Goal: Information Seeking & Learning: Learn about a topic

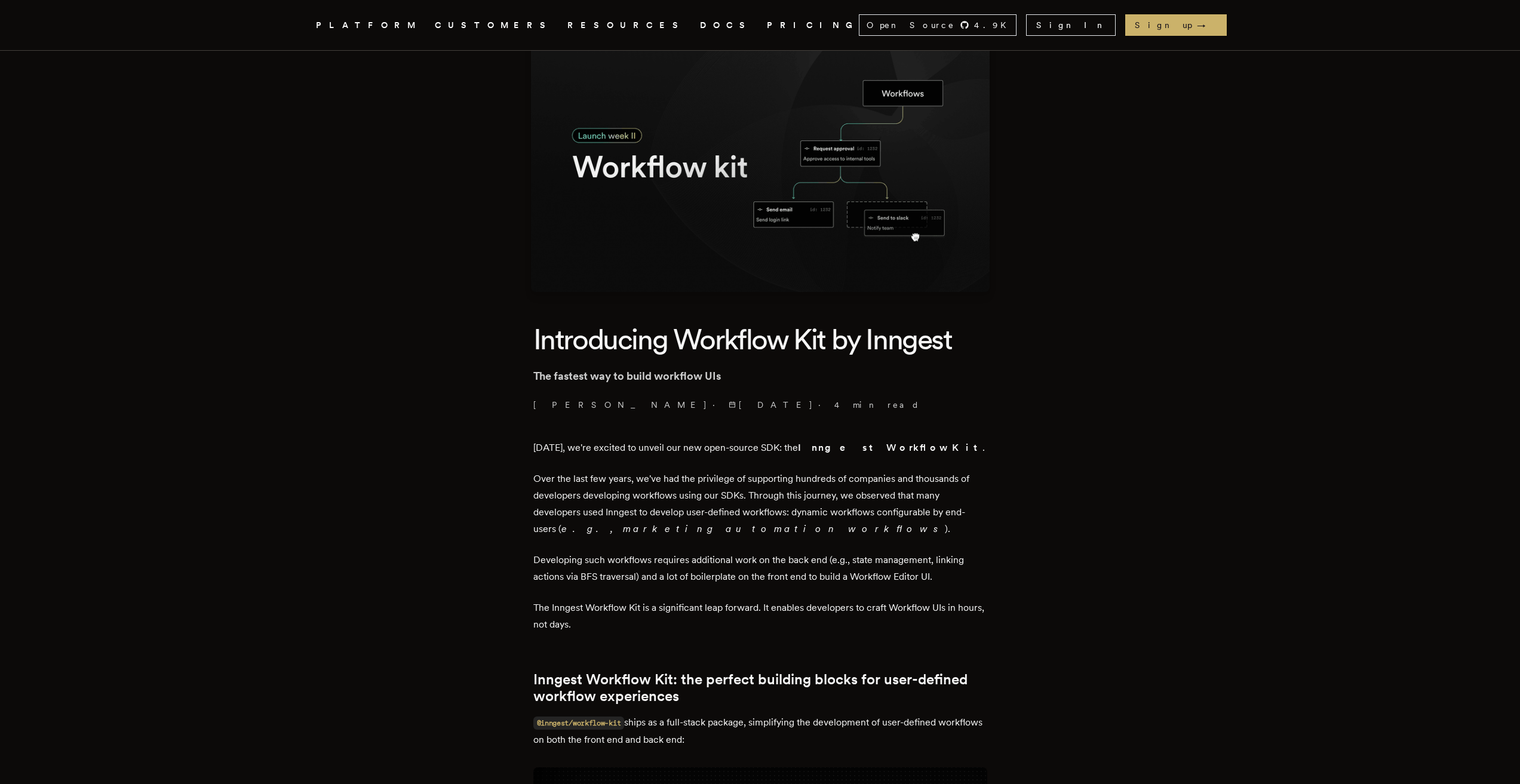
click at [573, 349] on h1 "Introducing Workflow Kit by Inngest" at bounding box center [760, 339] width 454 height 37
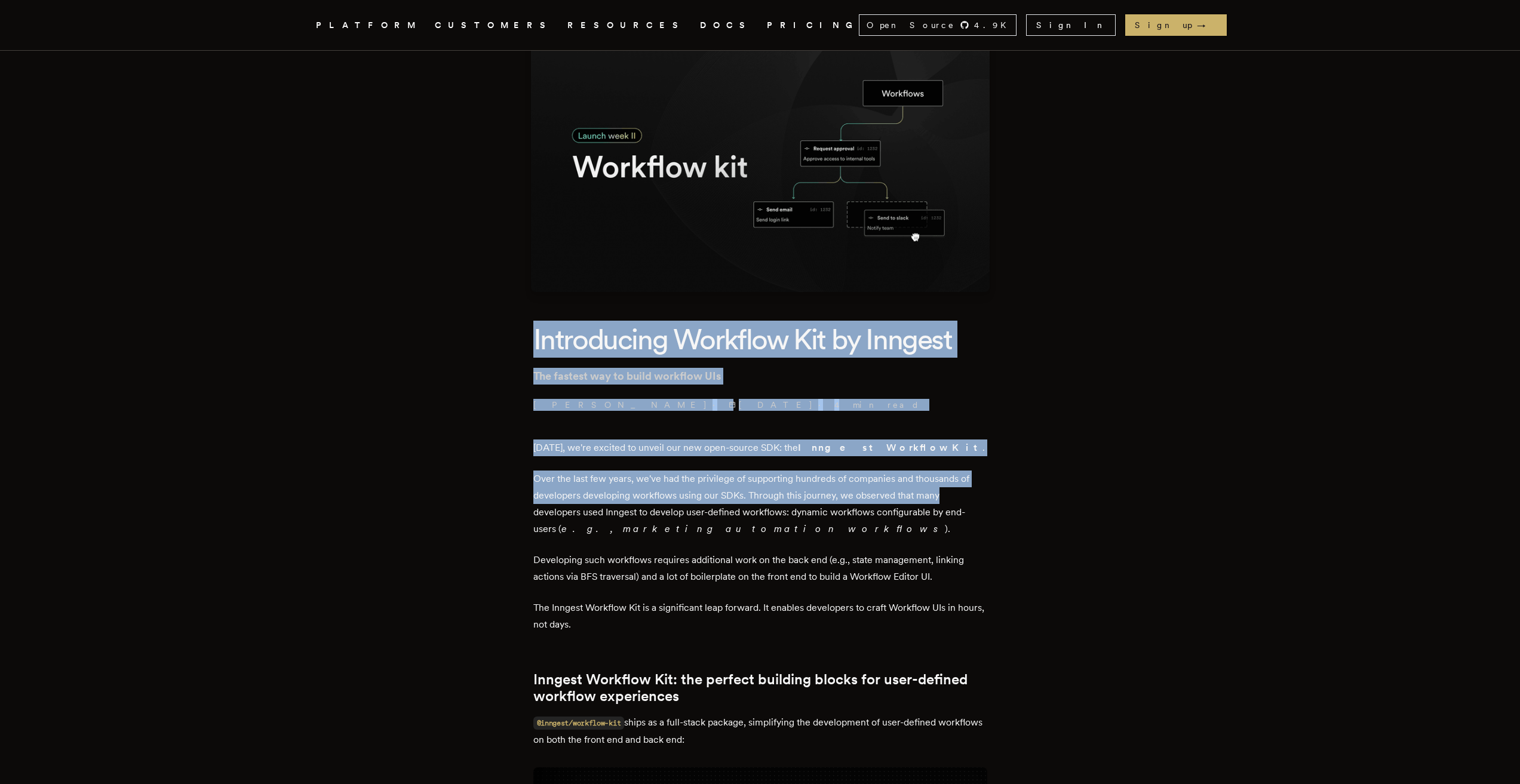
drag, startPoint x: 537, startPoint y: 341, endPoint x: 1040, endPoint y: 502, distance: 528.1
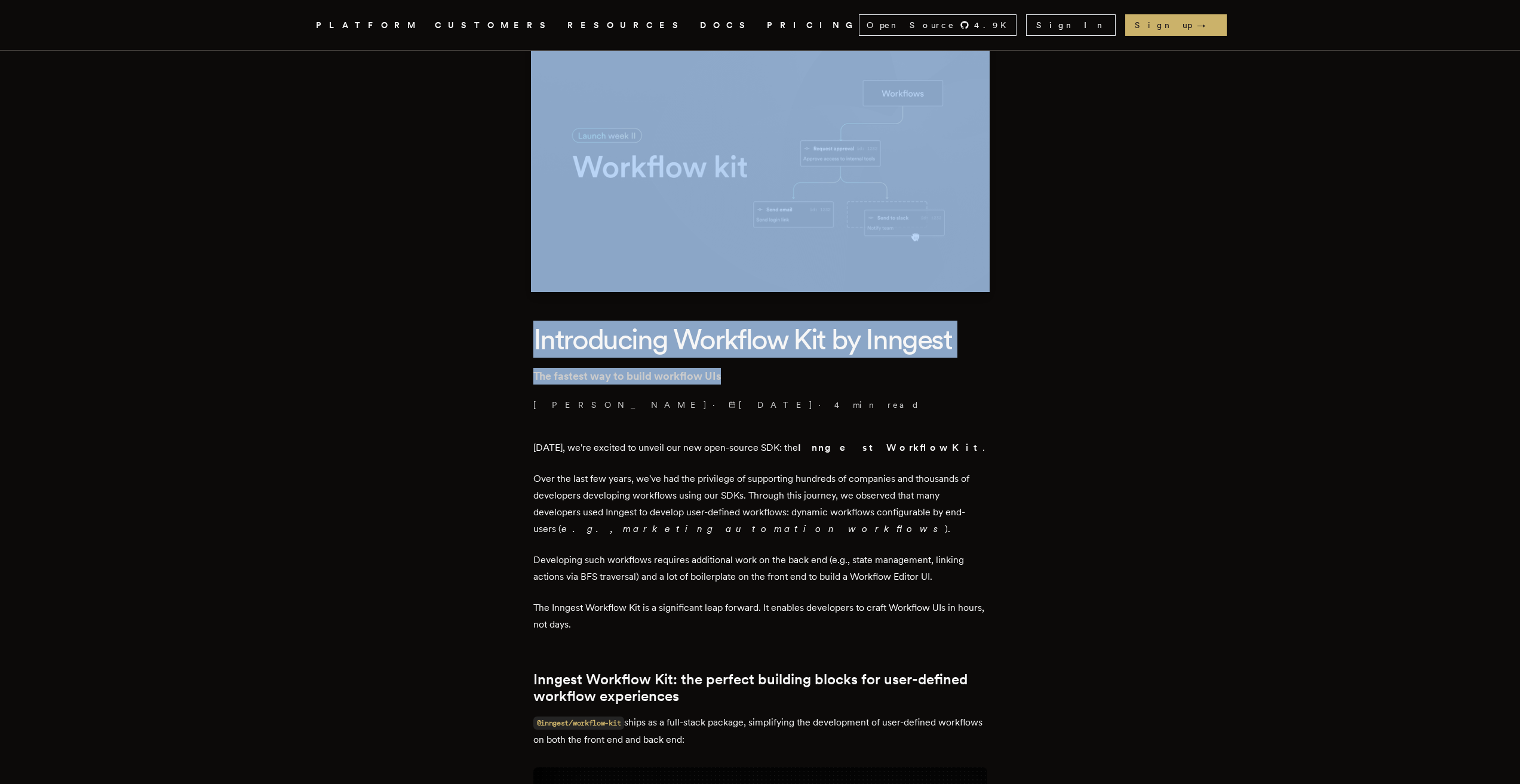
drag, startPoint x: 506, startPoint y: 166, endPoint x: 1024, endPoint y: 366, distance: 555.3
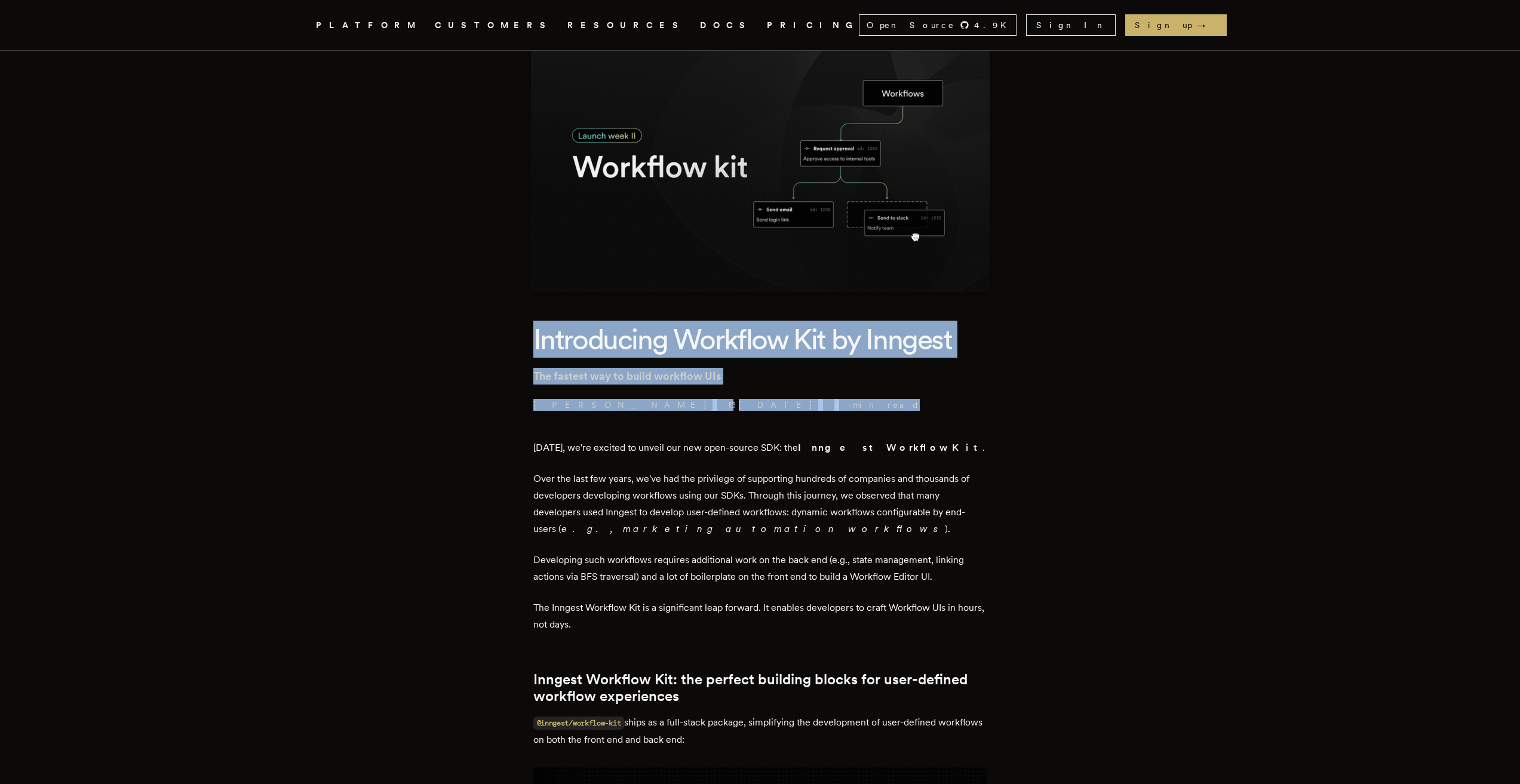
drag, startPoint x: 537, startPoint y: 338, endPoint x: 966, endPoint y: 387, distance: 431.8
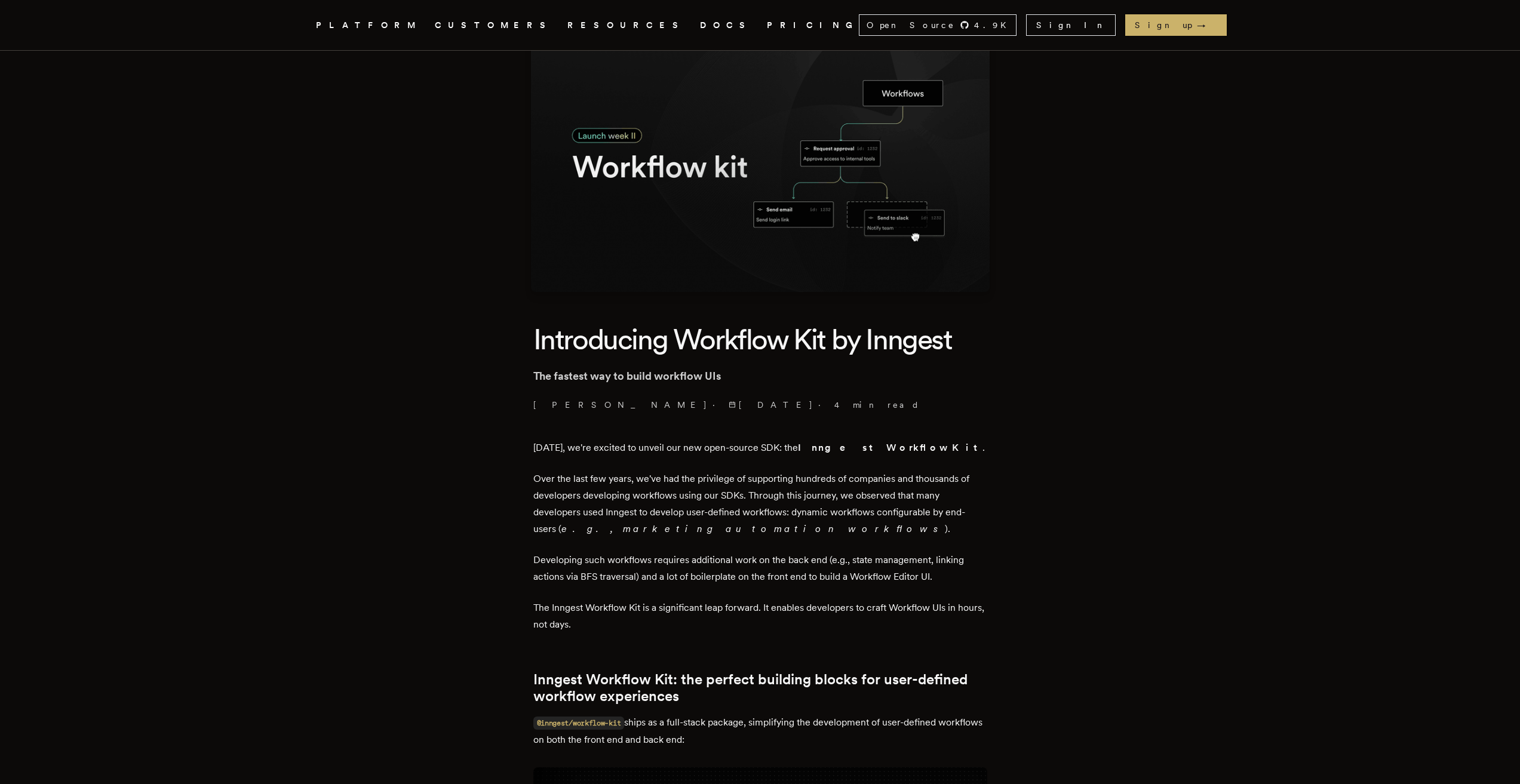
click at [547, 440] on p "[DATE], we're excited to unveil our new open-source SDK: the Inngest Workflow K…" at bounding box center [760, 448] width 454 height 17
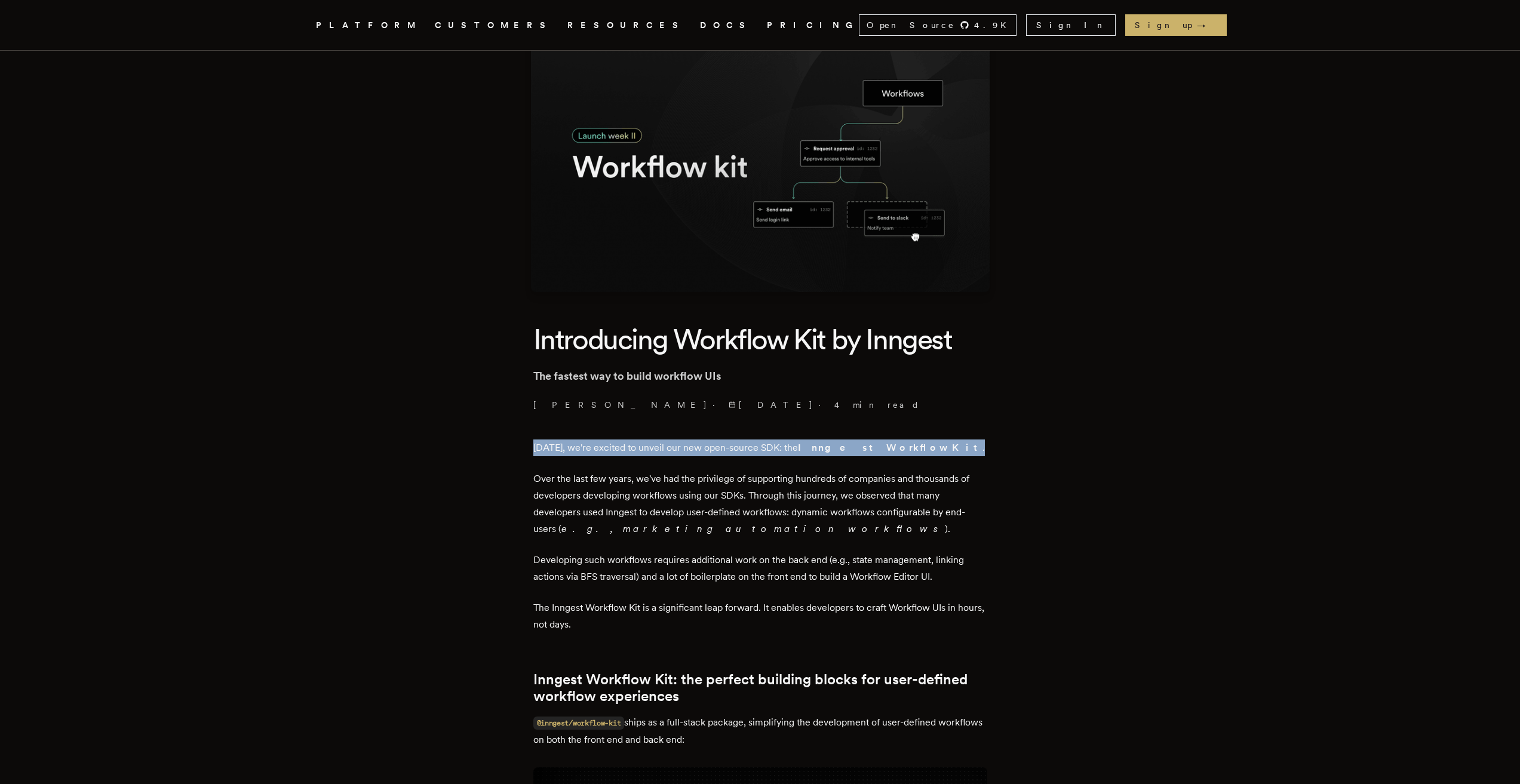
drag, startPoint x: 530, startPoint y: 446, endPoint x: 898, endPoint y: 455, distance: 368.1
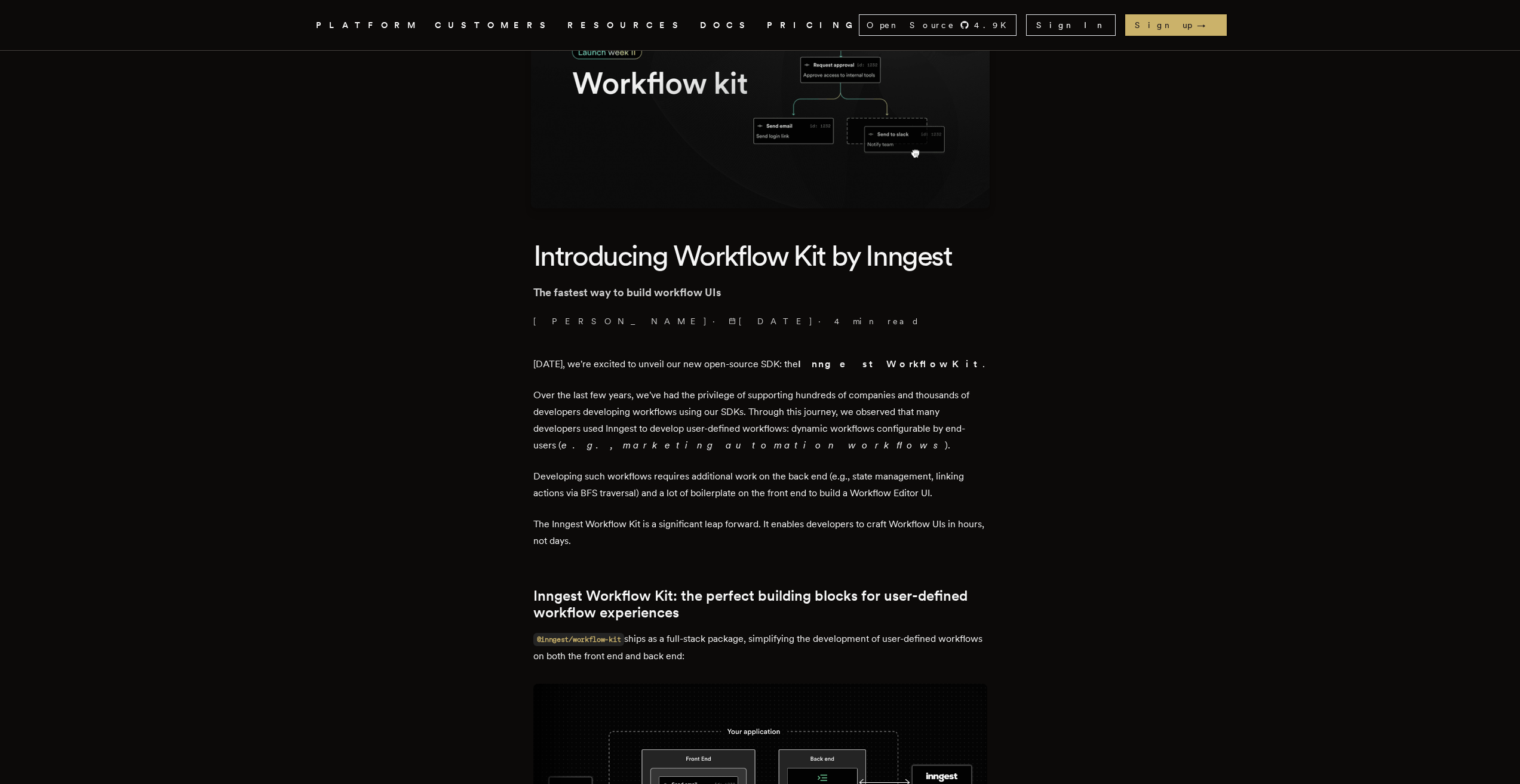
drag, startPoint x: 415, startPoint y: 556, endPoint x: 419, endPoint y: 608, distance: 52.2
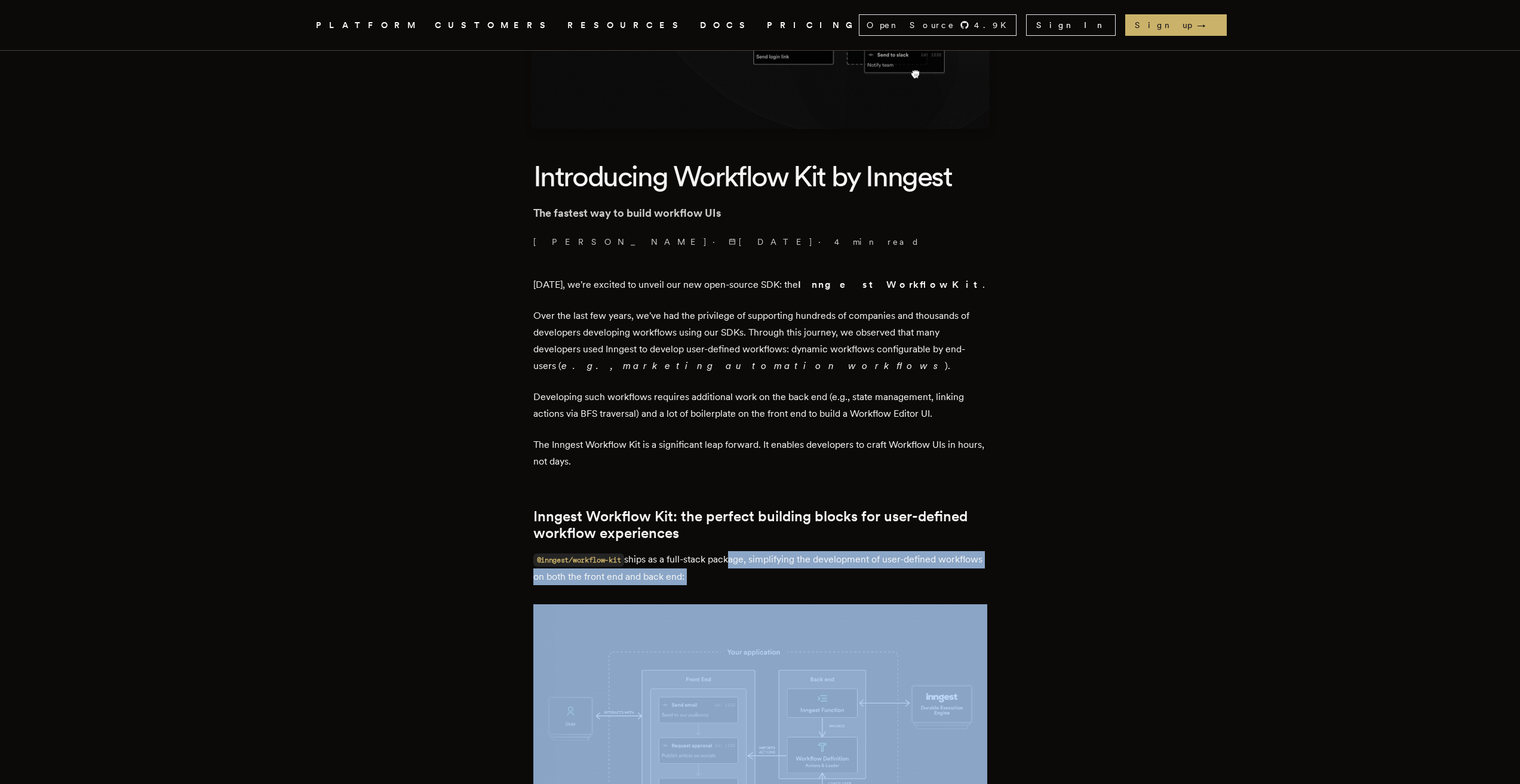
scroll to position [283, 0]
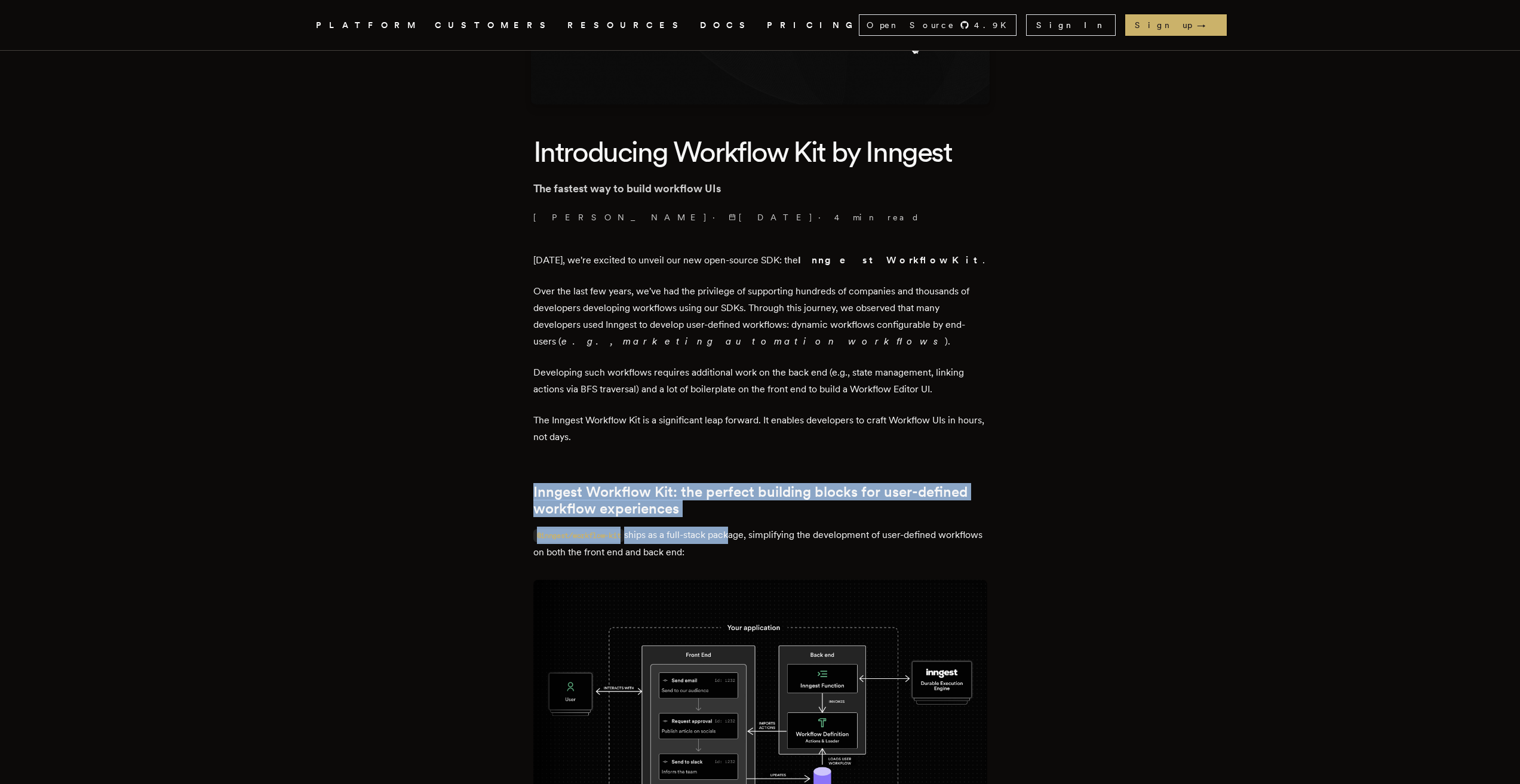
drag, startPoint x: 735, startPoint y: 631, endPoint x: 497, endPoint y: 529, distance: 258.9
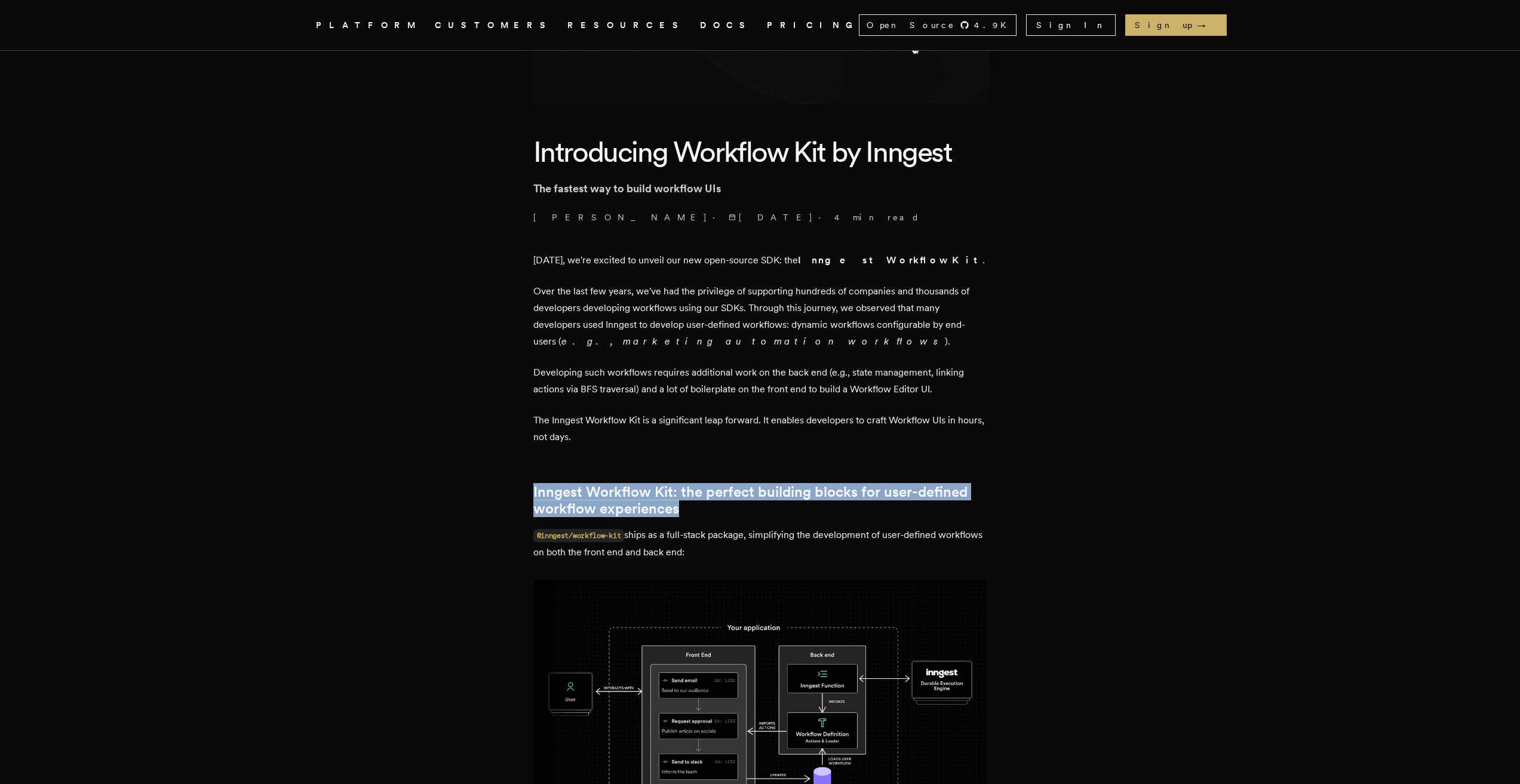
drag, startPoint x: 692, startPoint y: 511, endPoint x: 533, endPoint y: 491, distance: 160.3
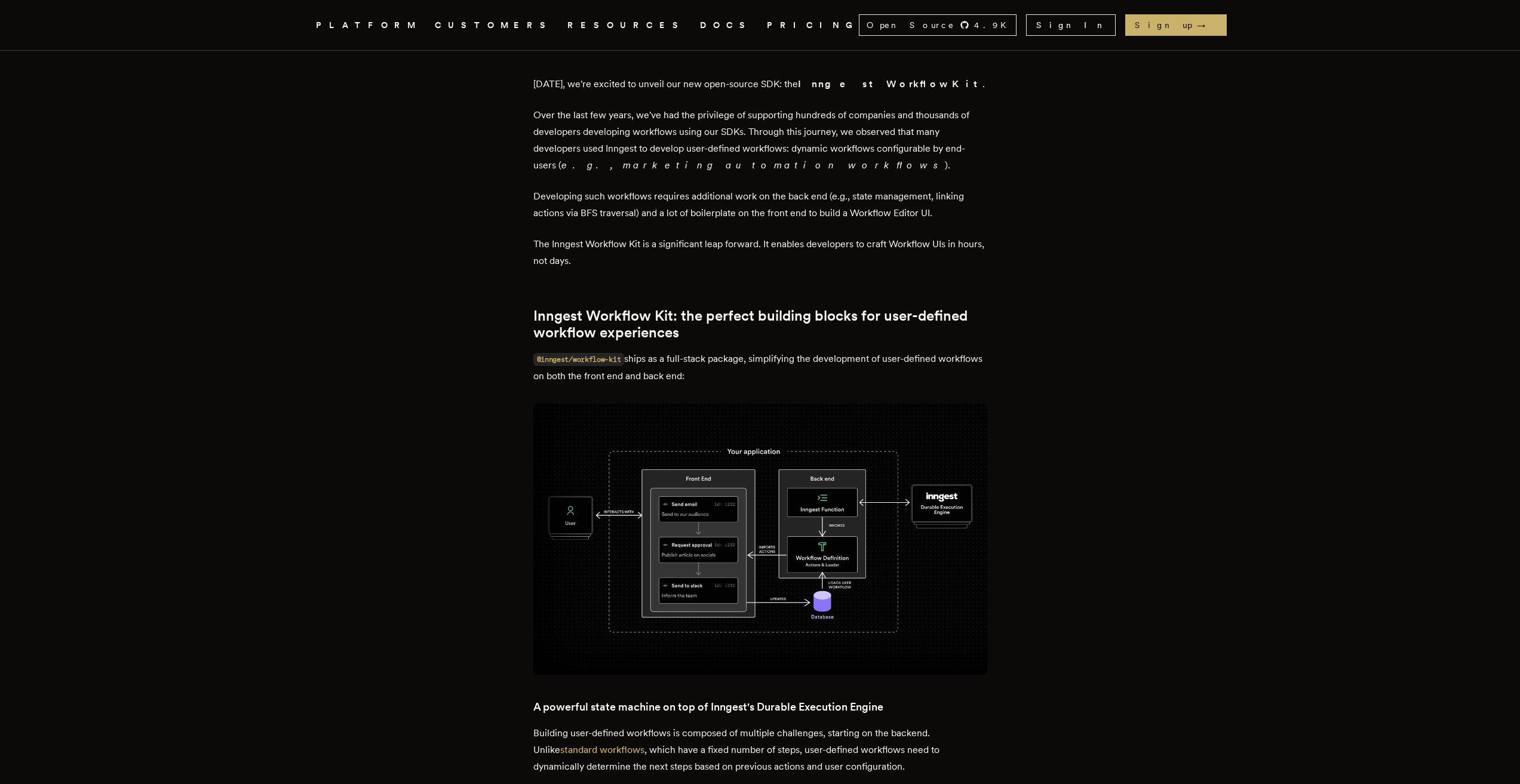
scroll to position [577, 0]
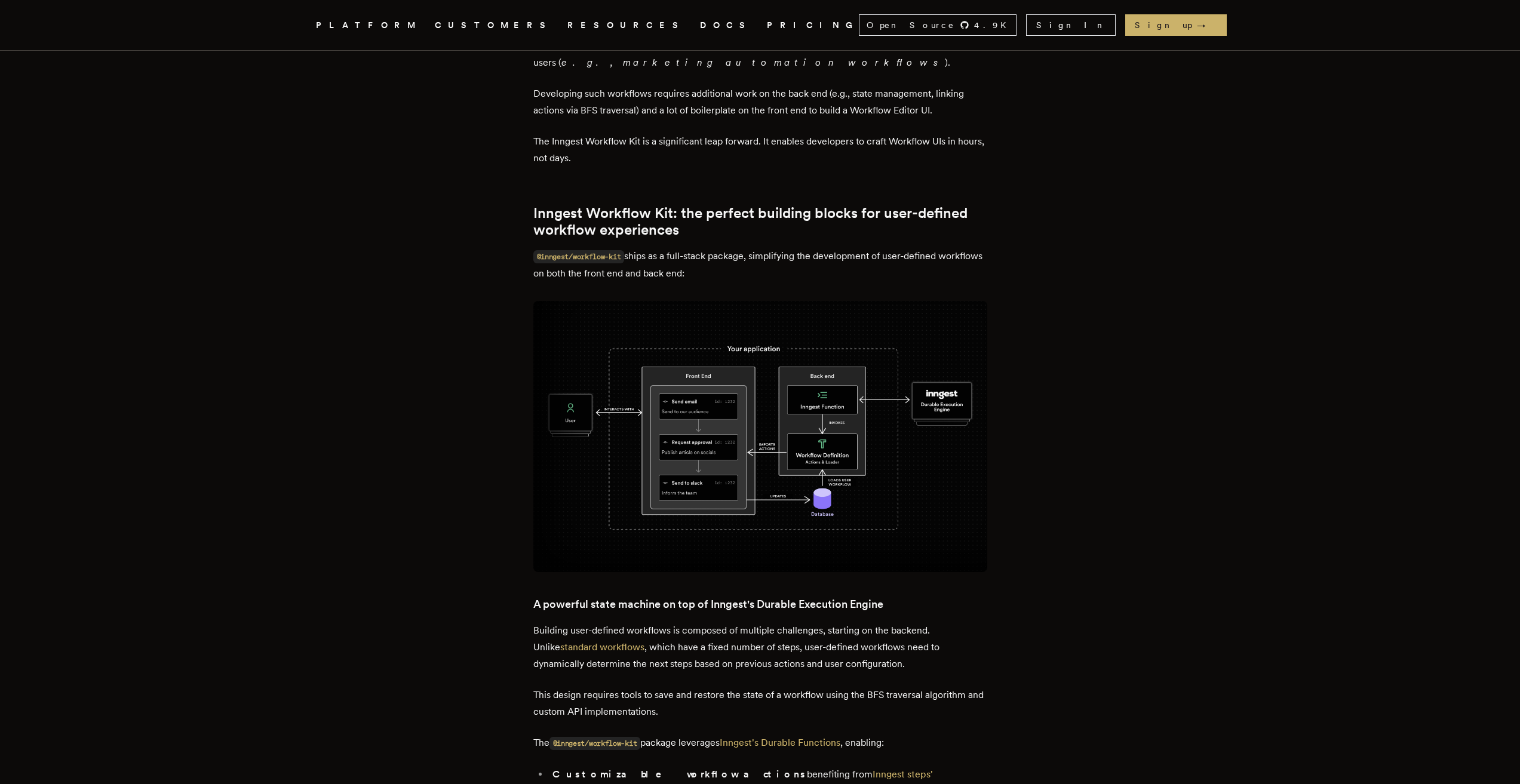
drag, startPoint x: 409, startPoint y: 425, endPoint x: 409, endPoint y: 497, distance: 72.0
